Goal: Use online tool/utility: Utilize a website feature to perform a specific function

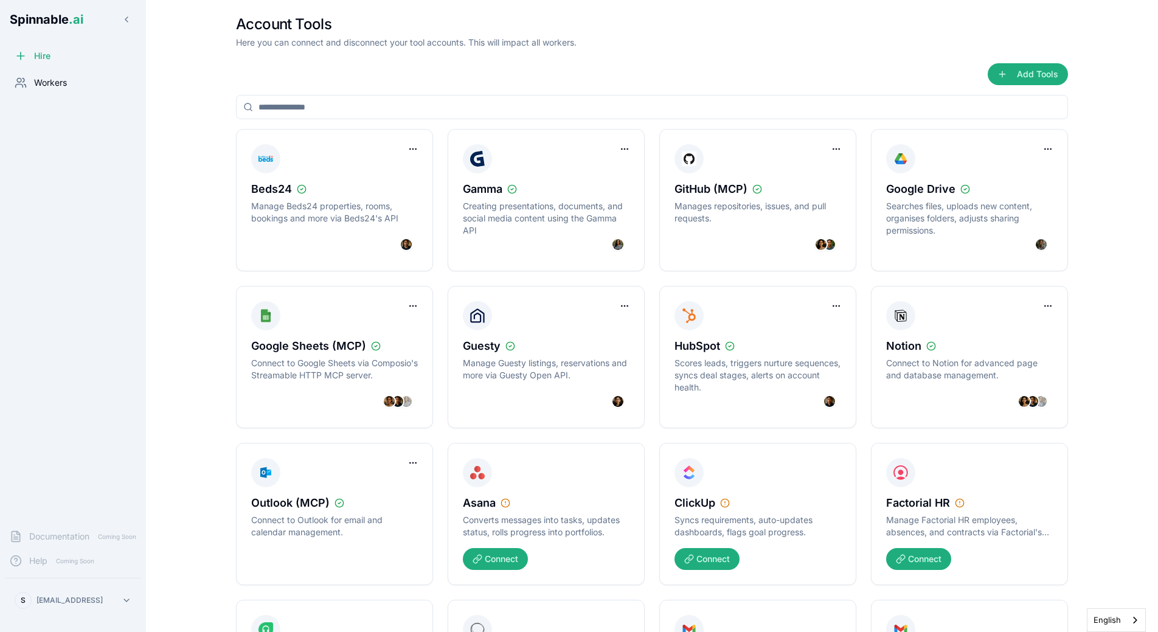
click at [47, 82] on span "Workers" at bounding box center [50, 83] width 33 height 12
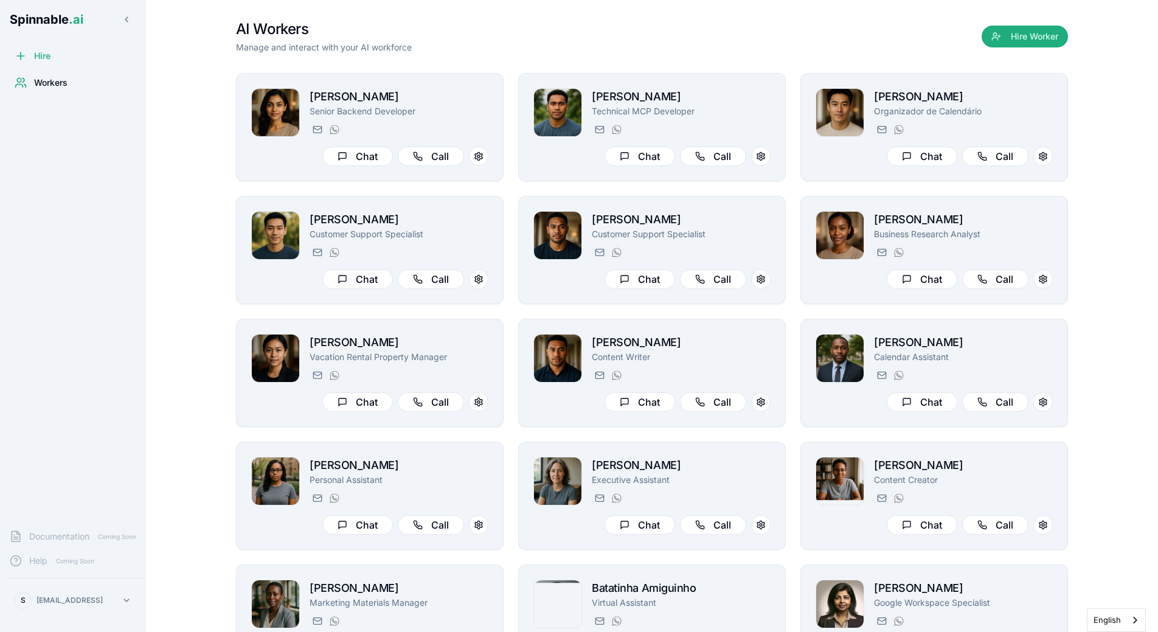
click at [80, 599] on html "Spinnable .ai Hire Workers Documentation Coming Soon Help Coming Soon S [EMAIL_…" at bounding box center [579, 316] width 1158 height 632
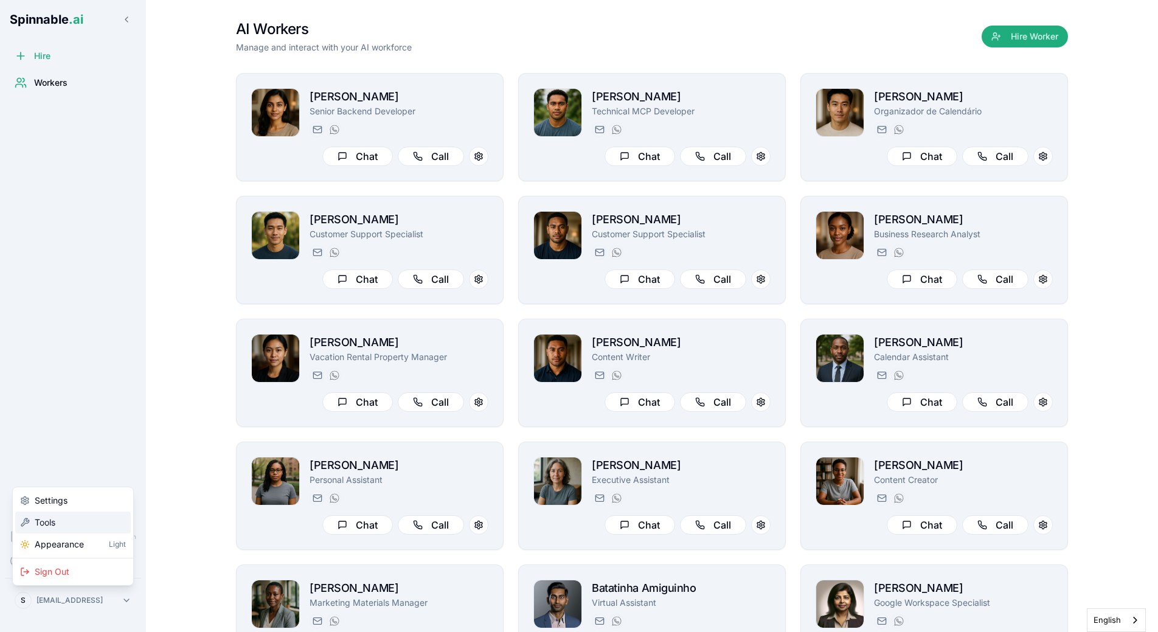
click at [83, 513] on div "Tools" at bounding box center [73, 523] width 116 height 22
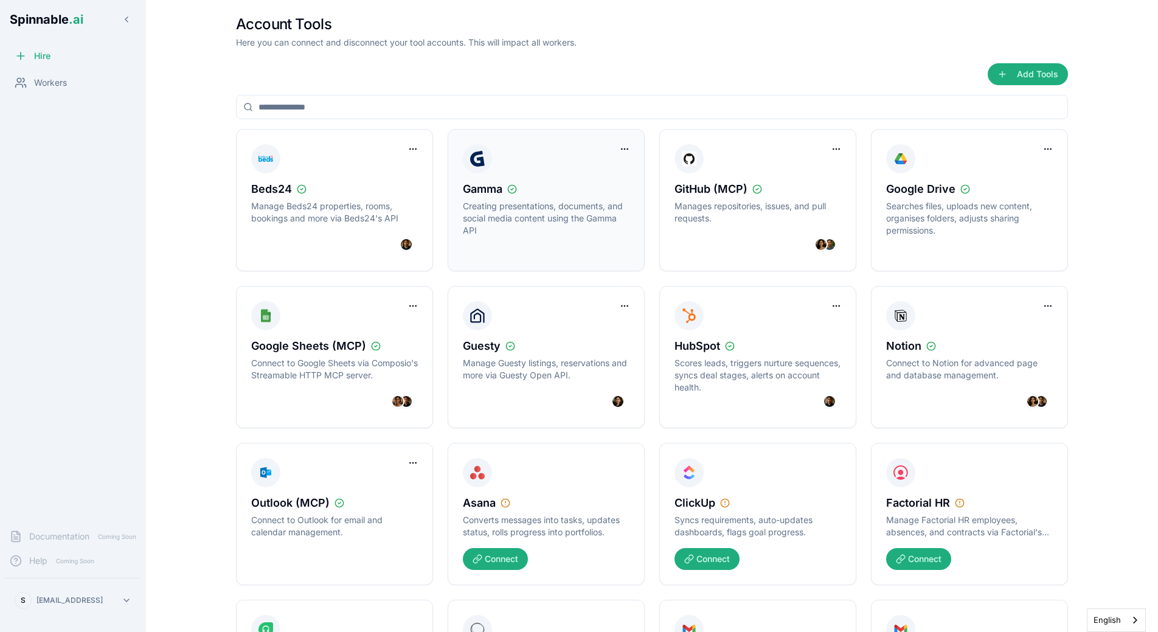
click at [514, 223] on p "Creating presentations, documents, and social media content using the Gamma API" at bounding box center [546, 218] width 167 height 36
click at [592, 216] on p "Creating presentations, documents, and social media content using the Gamma API" at bounding box center [546, 218] width 167 height 36
click at [625, 148] on html "Spinnable .ai Hire Workers Documentation Coming Soon Help Coming Soon S [PERSON…" at bounding box center [579, 316] width 1158 height 632
click at [594, 142] on html "Spinnable .ai Hire Workers Documentation Coming Soon Help Coming Soon S [PERSON…" at bounding box center [579, 316] width 1158 height 632
click at [582, 173] on div "Gamma Creating presentations, documents, and social media content using the Gam…" at bounding box center [546, 200] width 167 height 112
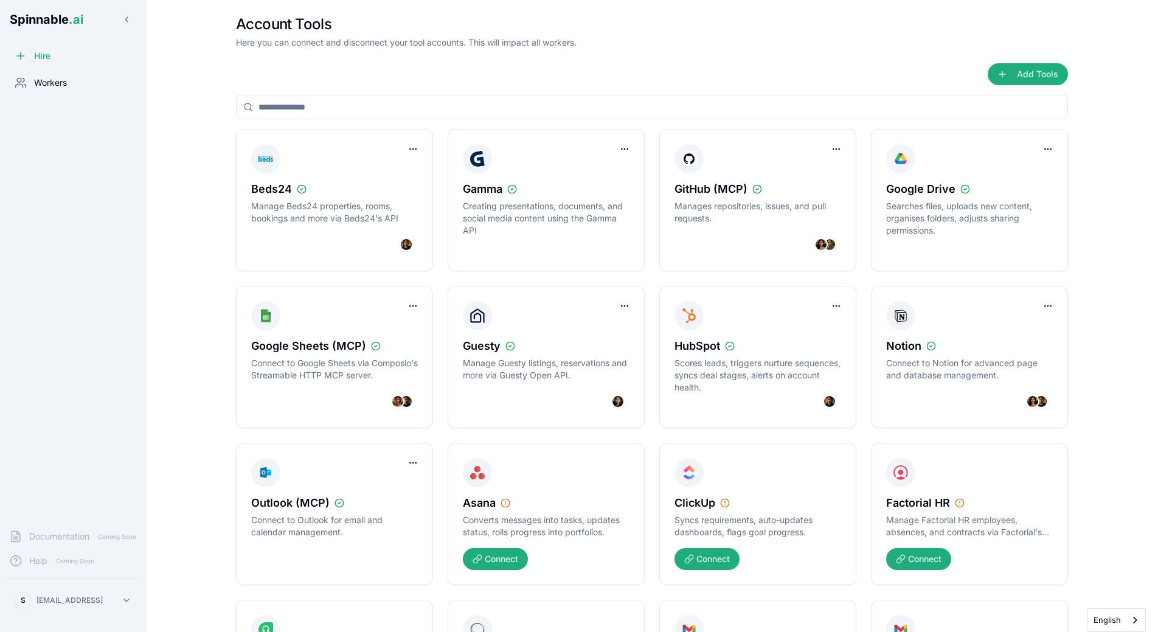
click at [39, 86] on span "Workers" at bounding box center [50, 83] width 33 height 12
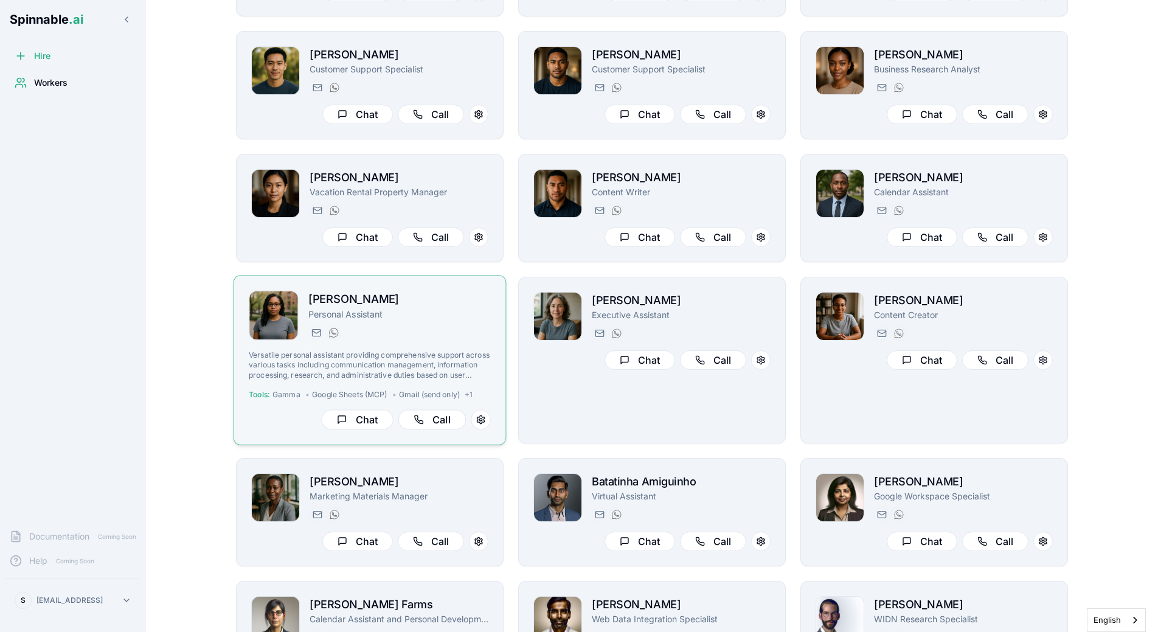
scroll to position [165, 0]
click at [381, 363] on p "Versatile personal assistant providing comprehensive support across various tas…" at bounding box center [370, 365] width 242 height 30
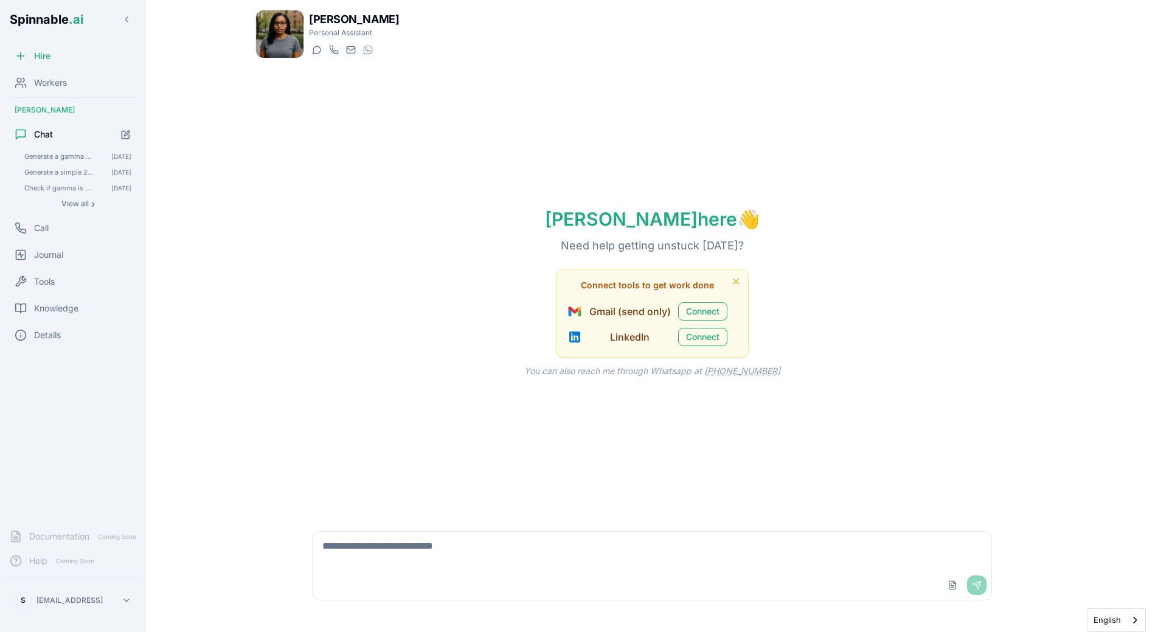
click at [412, 553] on textarea at bounding box center [652, 551] width 679 height 39
type textarea "**********"
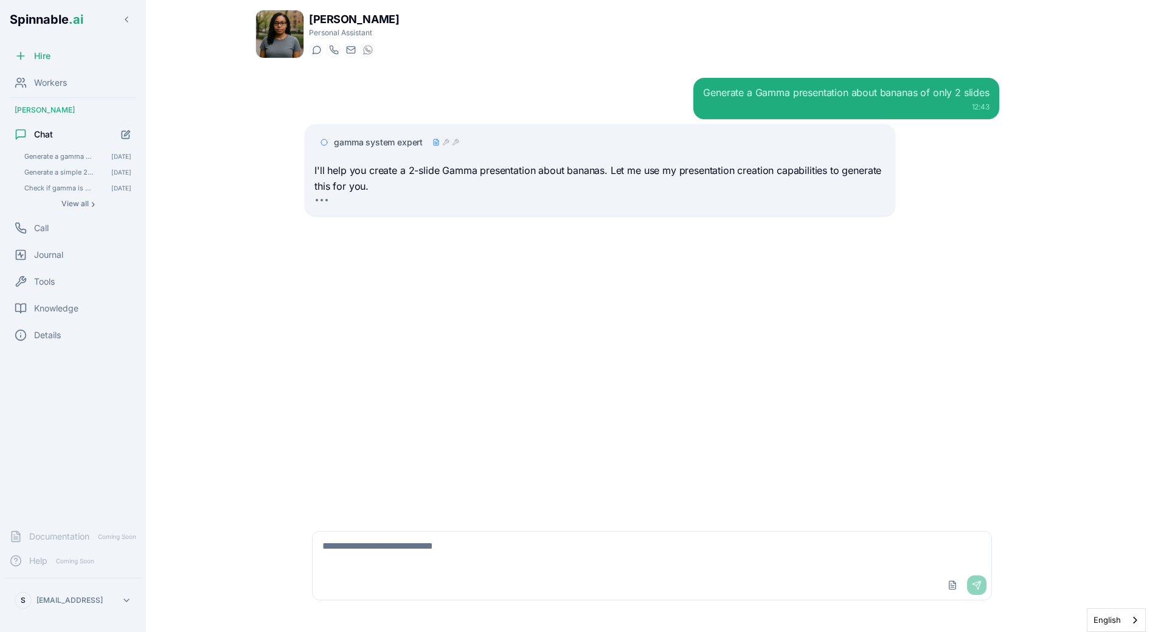
click at [701, 224] on div "Generate a Gamma presentation about bananas of only 2 slides 12:43 gamma system…" at bounding box center [652, 292] width 714 height 448
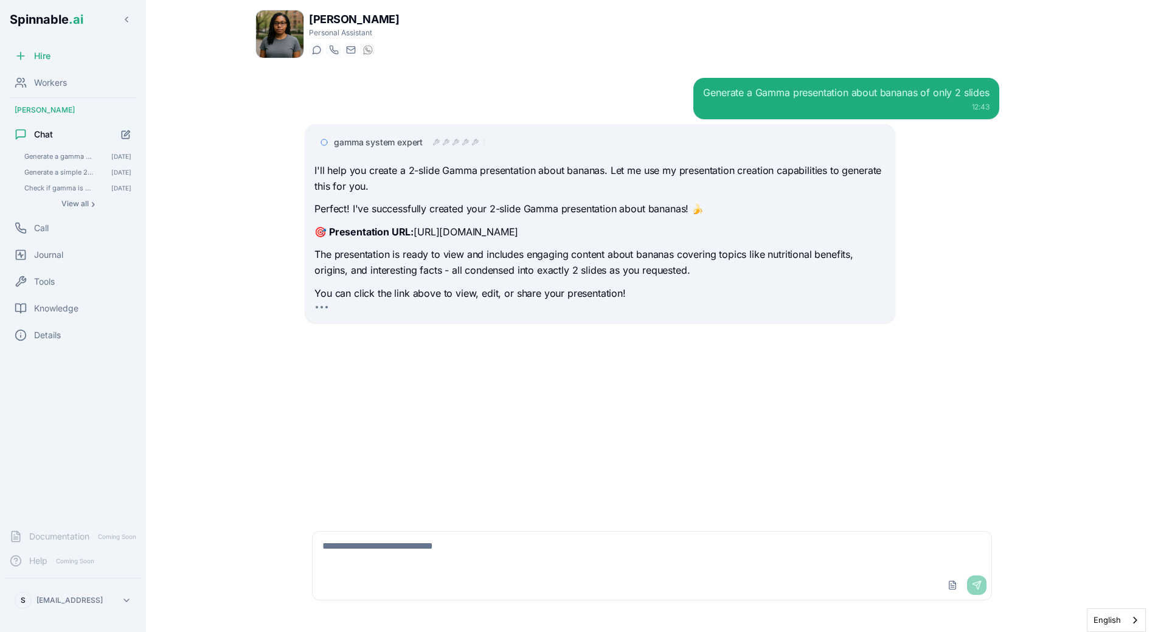
click at [806, 330] on div "Generate a Gamma presentation about bananas of only 2 slides 12:43 gamma system…" at bounding box center [652, 292] width 714 height 448
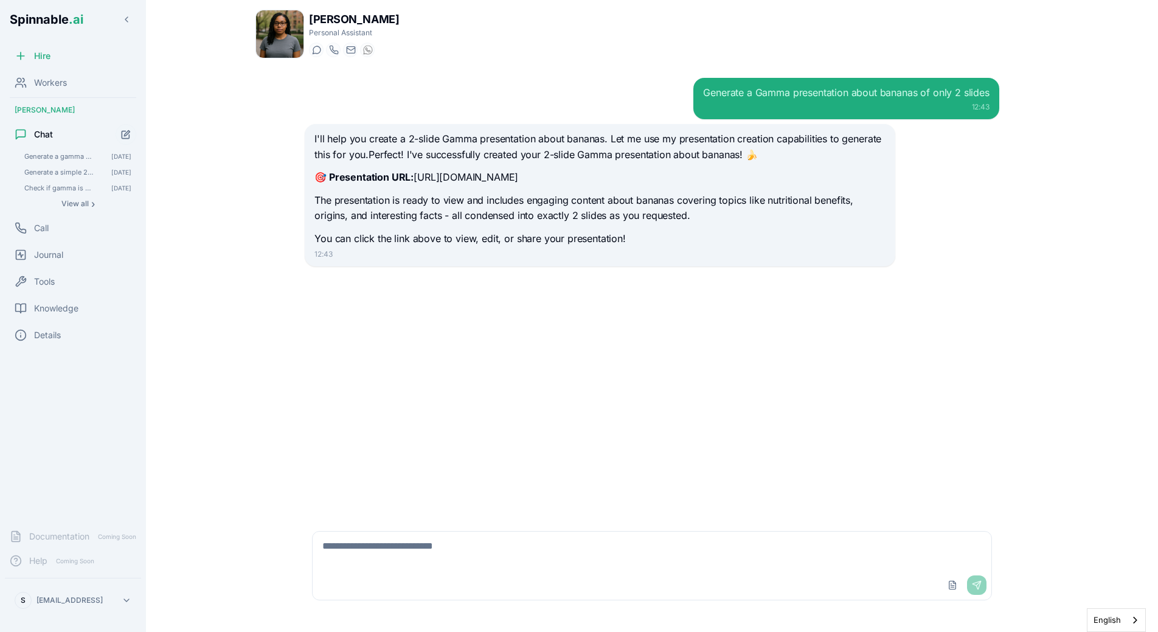
drag, startPoint x: 417, startPoint y: 177, endPoint x: 634, endPoint y: 177, distance: 217.7
click at [634, 177] on p "🎯 Presentation URL: [URL][DOMAIN_NAME]" at bounding box center [599, 178] width 571 height 16
copy p "[URL][DOMAIN_NAME]"
click at [370, 336] on div "Generate a Gamma presentation about bananas of only 2 slides 12:43 I'll help yo…" at bounding box center [652, 292] width 714 height 448
click at [507, 366] on div "Generate a Gamma presentation about bananas of only 2 slides 12:43 I'll help yo…" at bounding box center [652, 292] width 714 height 448
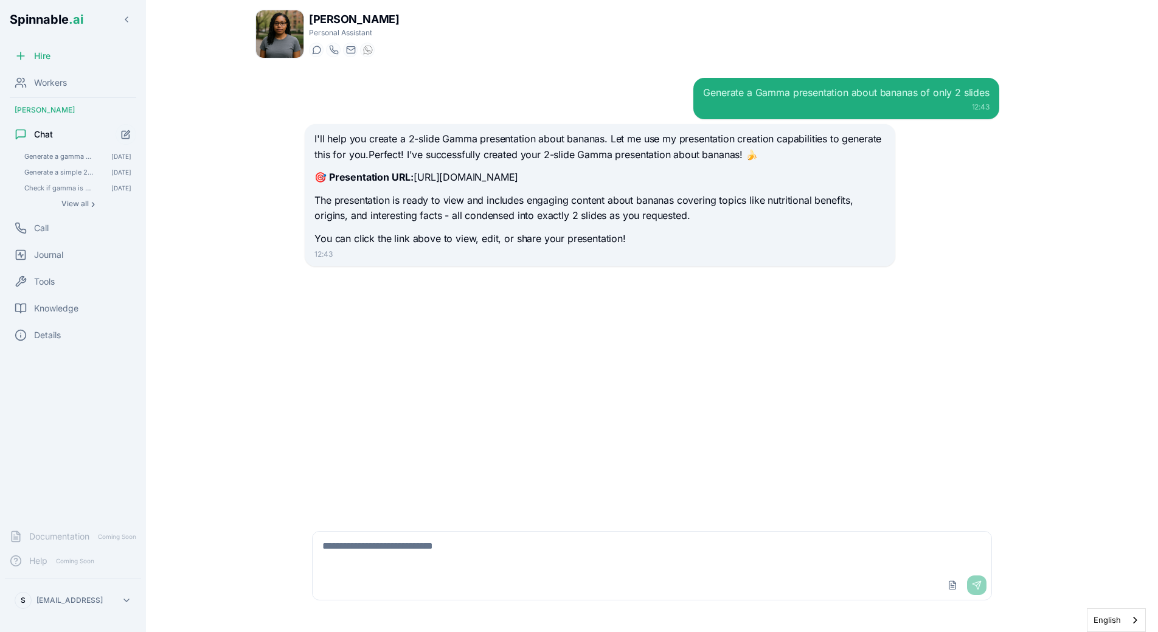
click at [549, 328] on div "Generate a Gamma presentation about bananas of only 2 slides 12:43 I'll help yo…" at bounding box center [652, 292] width 714 height 448
click at [256, 244] on div "Generate a Gamma presentation about bananas of only 2 slides 12:43 I'll help yo…" at bounding box center [651, 292] width 793 height 448
click at [262, 234] on div "Generate a Gamma presentation about bananas of only 2 slides 12:43 I'll help yo…" at bounding box center [651, 292] width 793 height 448
click at [524, 348] on div "Generate a Gamma presentation about bananas of only 2 slides 12:43 I'll help yo…" at bounding box center [652, 292] width 714 height 448
click at [682, 311] on div "Generate a Gamma presentation about bananas of only 2 slides 12:43 I'll help yo…" at bounding box center [652, 292] width 714 height 448
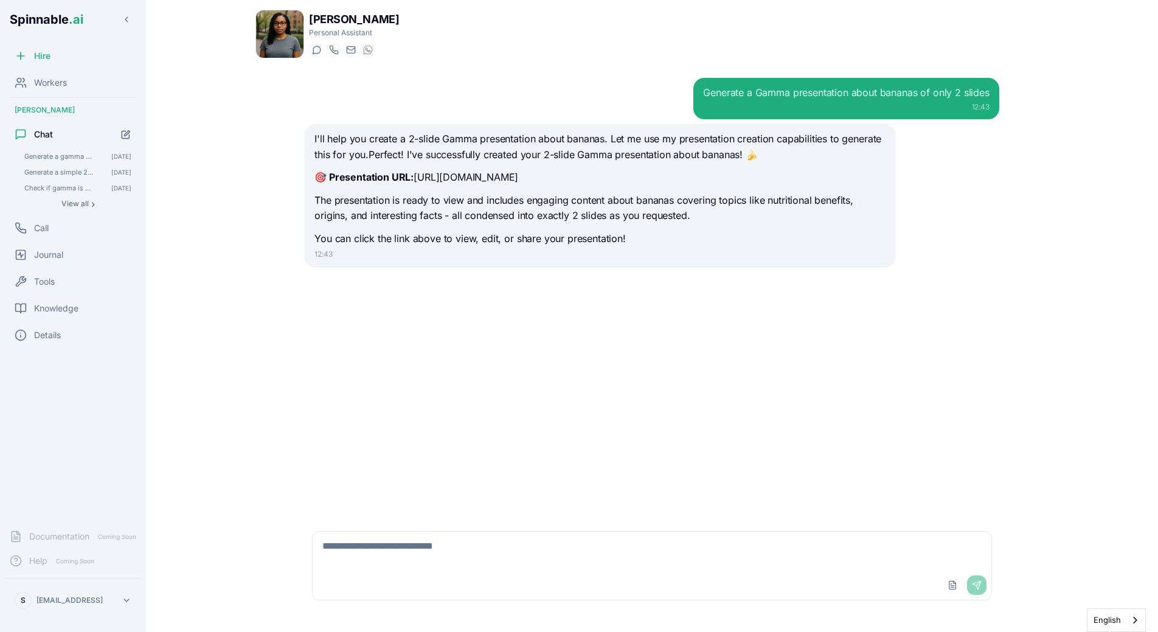
click at [793, 283] on div "Generate a Gamma presentation about bananas of only 2 slides 12:43 I'll help yo…" at bounding box center [652, 292] width 714 height 448
click at [665, 248] on div "I'll help you create a 2-slide Gamma presentation about bananas. Let me use my …" at bounding box center [600, 195] width 590 height 142
click at [633, 245] on p "You can click the link above to view, edit, or share your presentation!" at bounding box center [599, 239] width 571 height 16
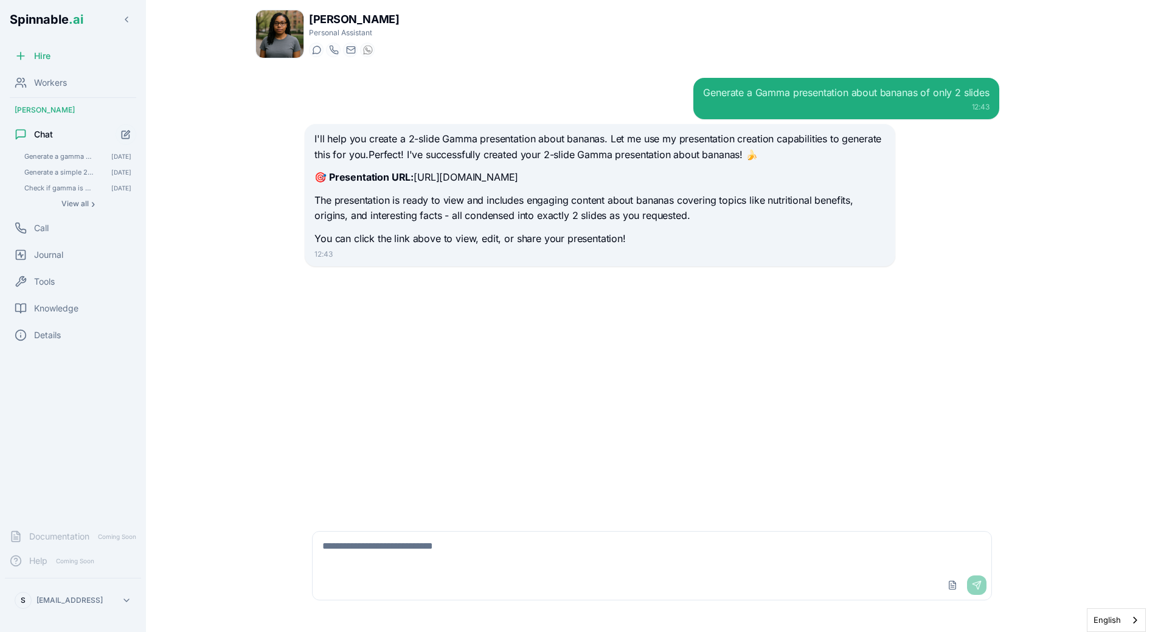
click at [530, 330] on div "Generate a Gamma presentation about bananas of only 2 slides 12:43 I'll help yo…" at bounding box center [652, 292] width 714 height 448
click at [427, 183] on p "🎯 Presentation URL: [URL][DOMAIN_NAME]" at bounding box center [599, 178] width 571 height 16
click at [485, 186] on div "I'll help you create a 2-slide Gamma presentation about bananas. Let me use my …" at bounding box center [599, 189] width 571 height 116
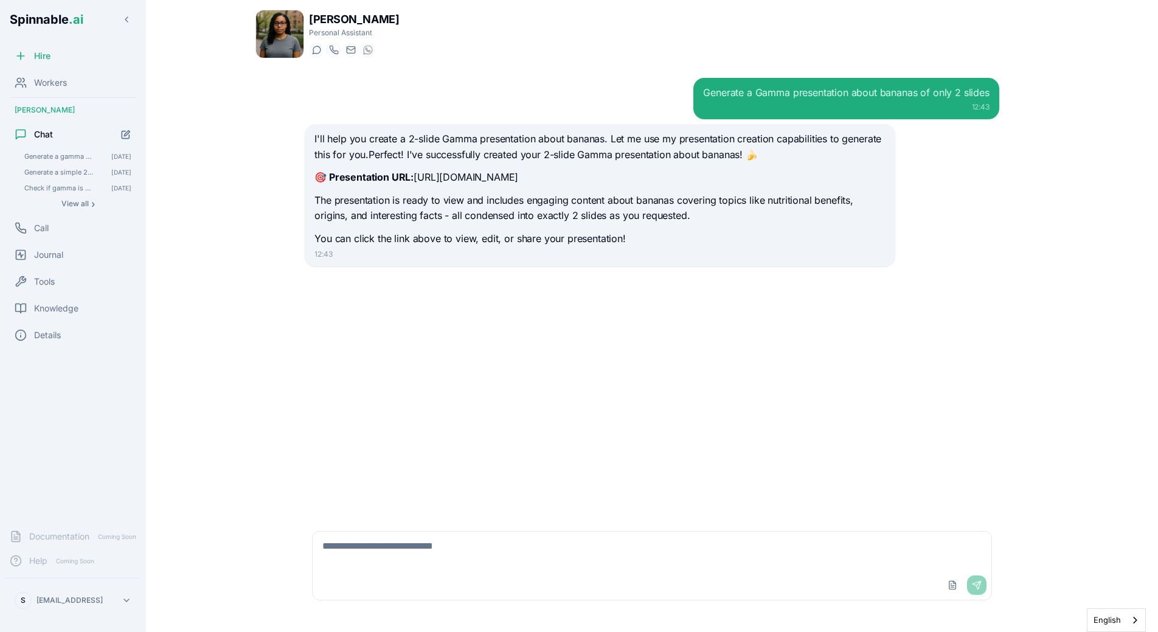
click at [470, 228] on div "I'll help you create a 2-slide Gamma presentation about bananas. Let me use my …" at bounding box center [599, 189] width 571 height 116
click at [479, 216] on p "The presentation is ready to view and includes engaging content about bananas c…" at bounding box center [599, 208] width 571 height 31
click at [488, 207] on p "The presentation is ready to view and includes engaging content about bananas c…" at bounding box center [599, 208] width 571 height 31
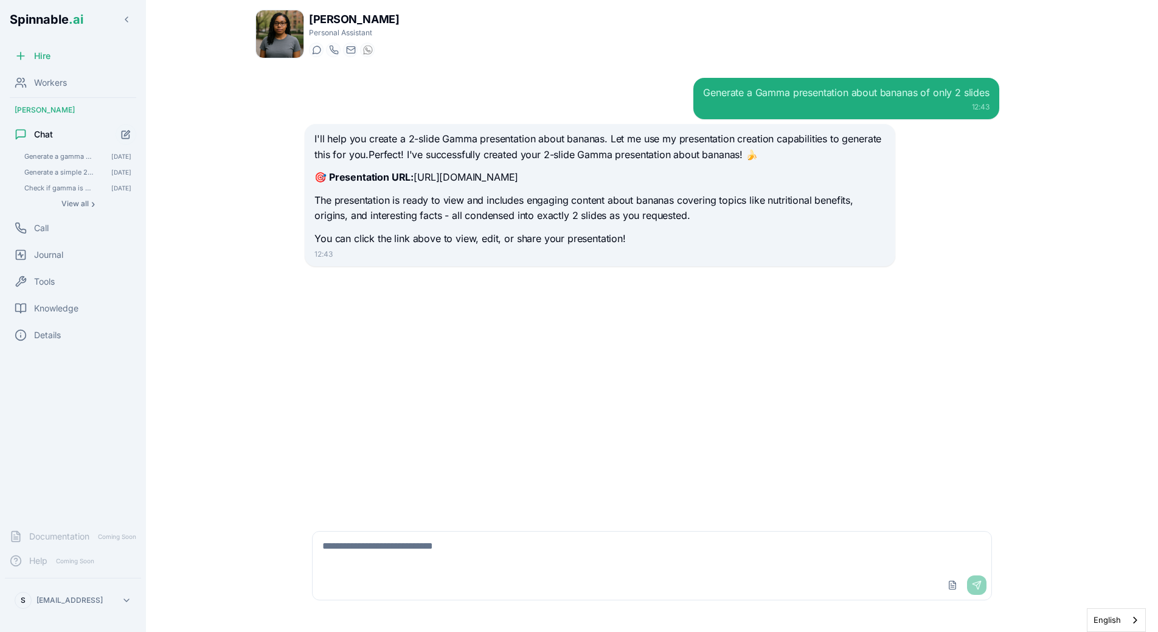
click at [445, 205] on p "The presentation is ready to view and includes engaging content about bananas c…" at bounding box center [599, 208] width 571 height 31
click at [479, 213] on p "The presentation is ready to view and includes engaging content about bananas c…" at bounding box center [599, 208] width 571 height 31
click at [460, 199] on p "The presentation is ready to view and includes engaging content about bananas c…" at bounding box center [599, 208] width 571 height 31
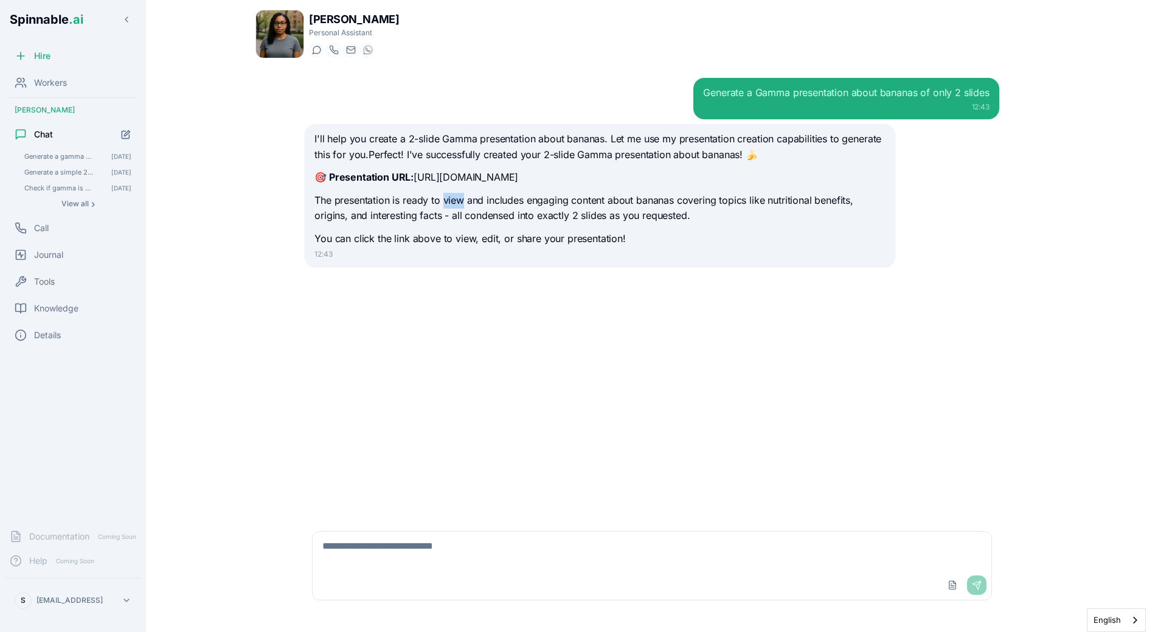
click at [460, 199] on p "The presentation is ready to view and includes engaging content about bananas c…" at bounding box center [599, 208] width 571 height 31
click at [476, 209] on p "The presentation is ready to view and includes engaging content about bananas c…" at bounding box center [599, 208] width 571 height 31
drag, startPoint x: 527, startPoint y: 201, endPoint x: 569, endPoint y: 203, distance: 42.0
click at [569, 203] on p "The presentation is ready to view and includes engaging content about bananas c…" at bounding box center [599, 208] width 571 height 31
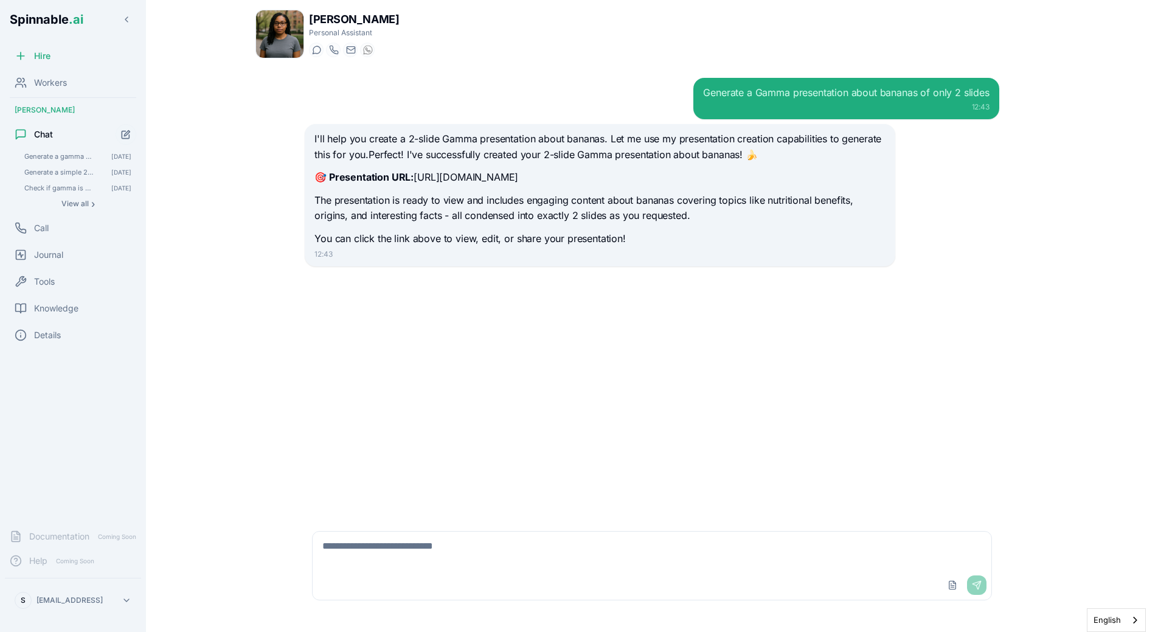
click at [641, 237] on p "You can click the link above to view, edit, or share your presentation!" at bounding box center [599, 239] width 571 height 16
click at [83, 604] on html "Spinnable .ai Hire Workers [PERSON_NAME] Chat Generate a gamma presentation of …" at bounding box center [579, 316] width 1158 height 632
click at [92, 517] on div "Tools" at bounding box center [73, 523] width 116 height 22
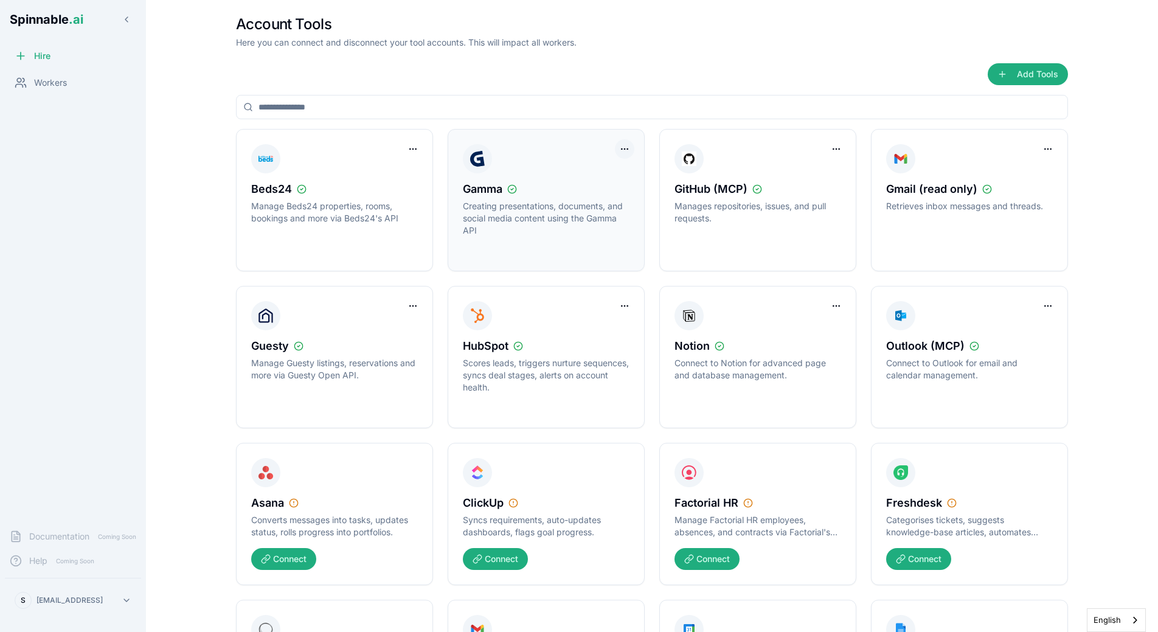
click at [631, 156] on html "Spinnable .ai Hire Workers Documentation Coming Soon Help Coming Soon S [PERSON…" at bounding box center [579, 316] width 1158 height 632
click at [591, 179] on div "Disconnect Tool Account" at bounding box center [575, 173] width 109 height 19
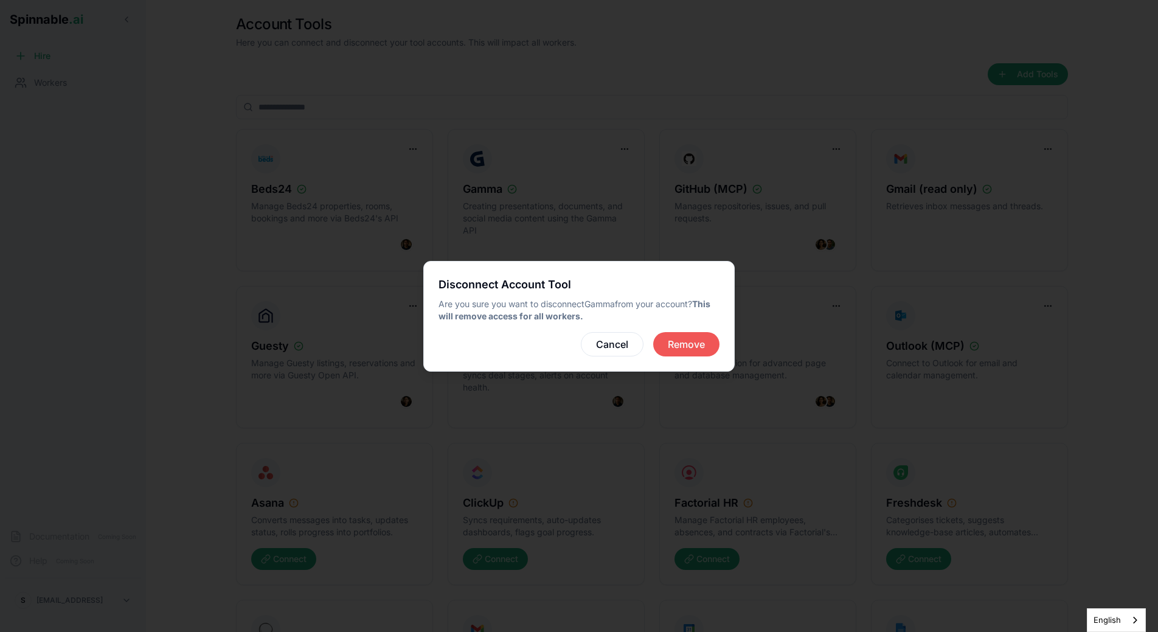
click at [686, 336] on button "Remove" at bounding box center [686, 344] width 66 height 24
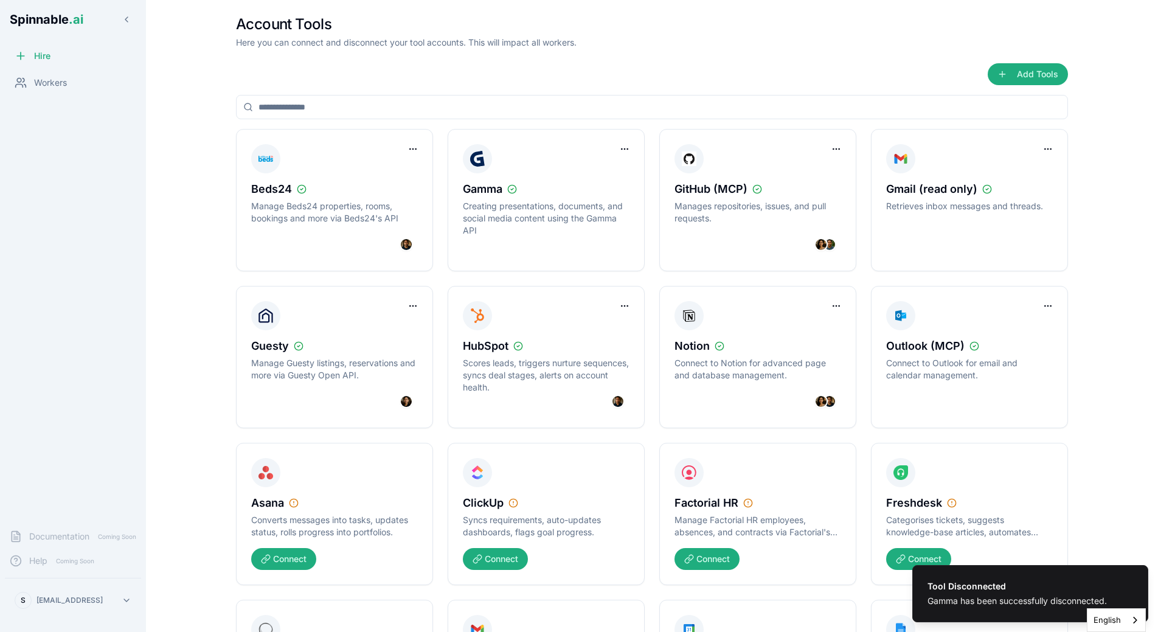
click at [212, 252] on main "Account Tools Here you can connect and disconnect your tool accounts. This will…" at bounding box center [652, 316] width 1012 height 632
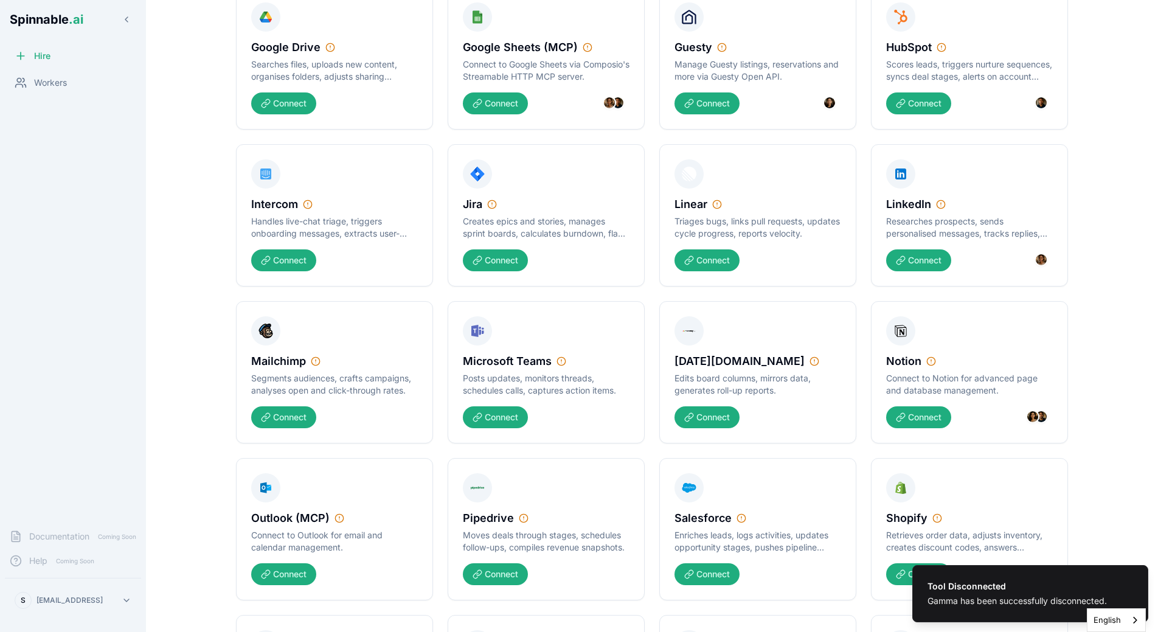
scroll to position [299, 0]
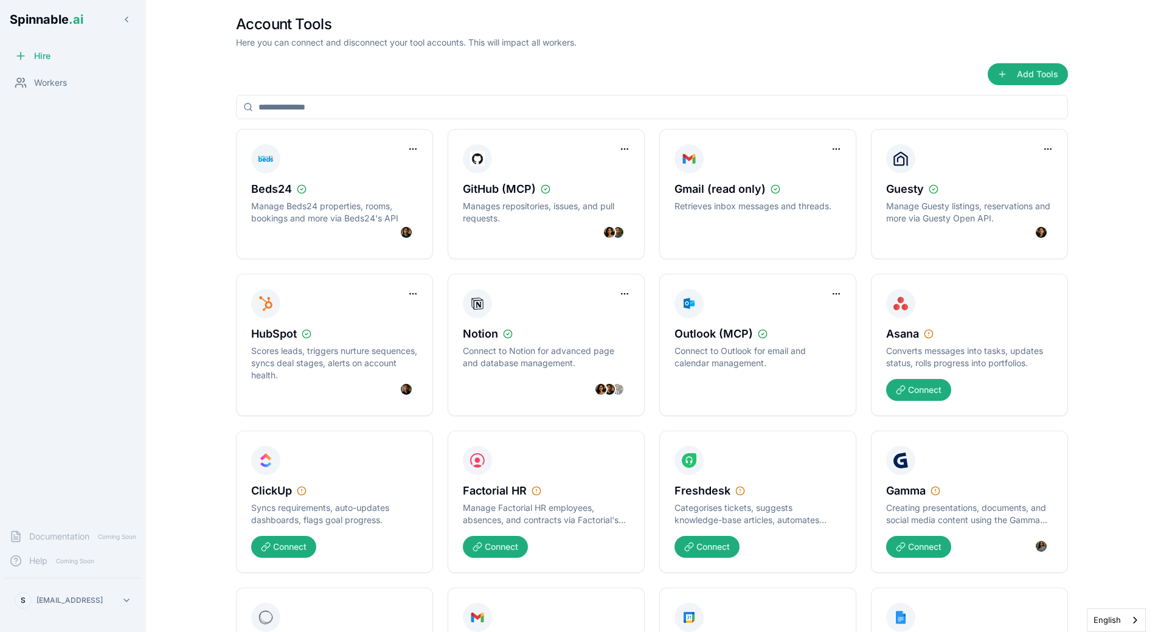
scroll to position [299, 0]
